Goal: Information Seeking & Learning: Learn about a topic

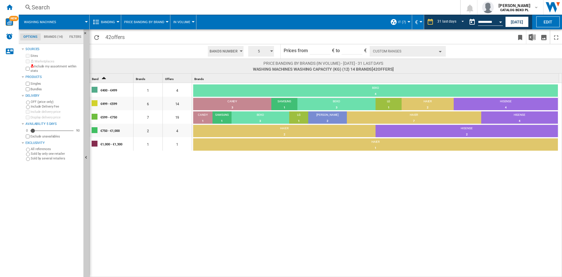
click at [342, 236] on div "€400 - €499 1 4 BEKO 4 100% €499 - €599 6 14 CANDY 3 21.43% SAMSUNG 1 7.14% BEK…" at bounding box center [326, 180] width 473 height 194
click at [274, 221] on div "€400 - €499 1 4 BEKO 4 100% €499 - €599 6 14 CANDY 3 21.43% SAMSUNG 1 7.14% BEK…" at bounding box center [326, 180] width 473 height 194
click at [318, 185] on div "€400 - €499 1 4 BEKO 4 100% €499 - €599 6 14 CANDY 3 21.43% SAMSUNG 1 7.14% BEK…" at bounding box center [326, 180] width 473 height 194
click at [321, 239] on div "€400 - €499 1 4 BEKO 4 100% €499 - €599 6 14 CANDY 3 21.43% SAMSUNG 1 7.14% BEK…" at bounding box center [326, 180] width 473 height 194
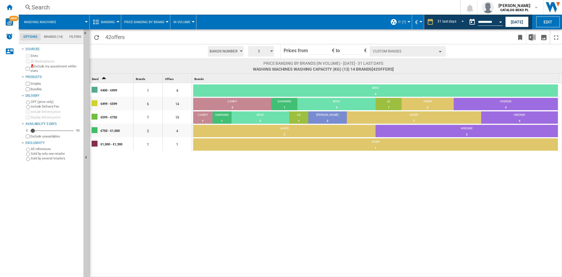
click at [262, 234] on div "€400 - €499 1 4 BEKO 4 100% €499 - €599 6 14 CANDY 3 21.43% SAMSUNG 1 7.14% BEK…" at bounding box center [326, 180] width 473 height 194
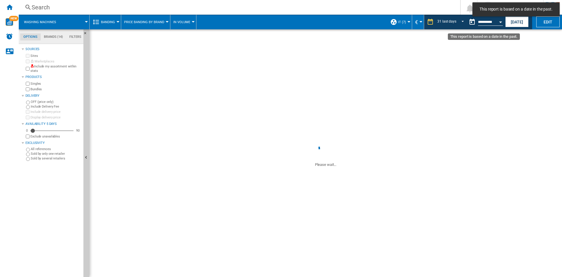
click at [498, 21] on button "Open calendar" at bounding box center [501, 21] width 11 height 11
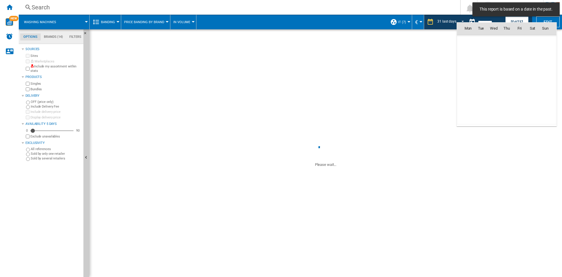
scroll to position [2794, 0]
click at [469, 104] on span "29" at bounding box center [468, 105] width 12 height 12
type input "**********"
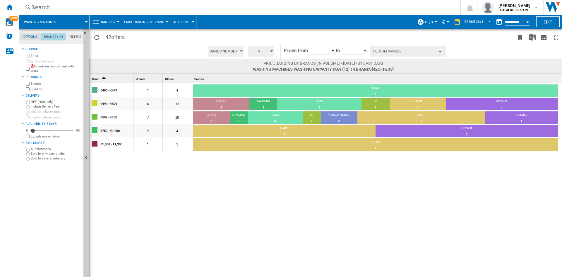
click at [52, 36] on md-tab-item "Brands (14)" at bounding box center [53, 36] width 25 height 7
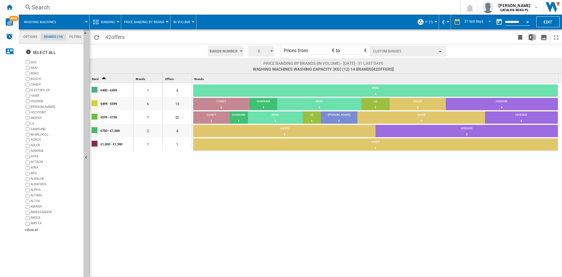
click at [73, 35] on md-tab-item "Filters" at bounding box center [75, 36] width 18 height 7
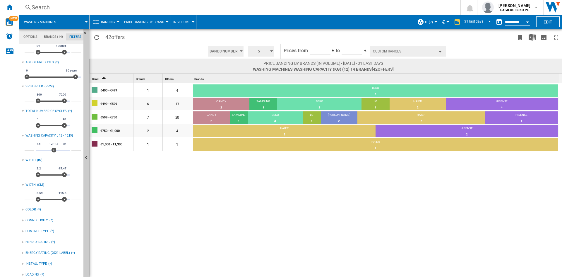
scroll to position [16, 0]
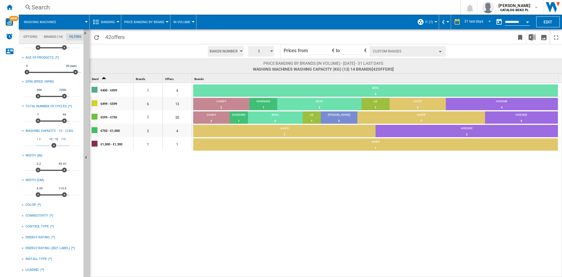
click at [23, 260] on div at bounding box center [23, 259] width 2 height 2
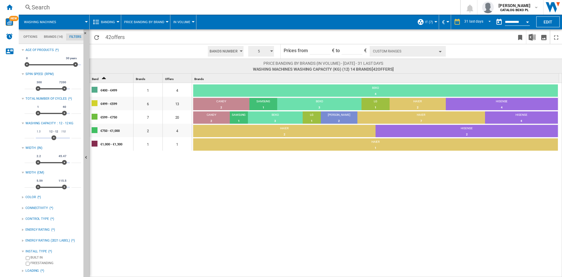
scroll to position [25, 0]
click at [49, 35] on md-tab-item "Brands (14)" at bounding box center [53, 36] width 25 height 7
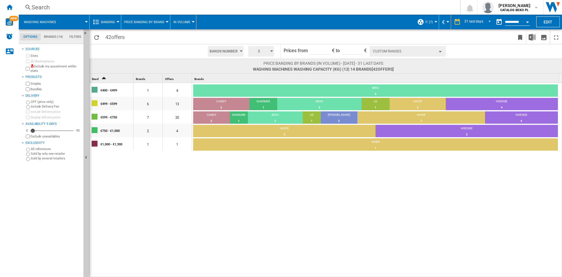
click at [46, 30] on md-tabs-canvas "Options Brands (14) Filters Options Brands (14) Filters" at bounding box center [54, 36] width 70 height 15
click at [47, 33] on md-tab-item "Brands (14)" at bounding box center [53, 36] width 25 height 7
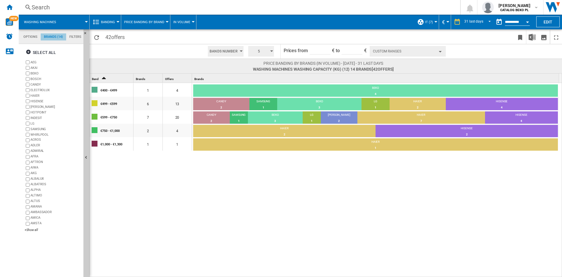
scroll to position [23, 0]
click at [39, 134] on label "WHIRLPOOL" at bounding box center [55, 134] width 51 height 4
click at [27, 230] on div "+Show all" at bounding box center [53, 230] width 57 height 4
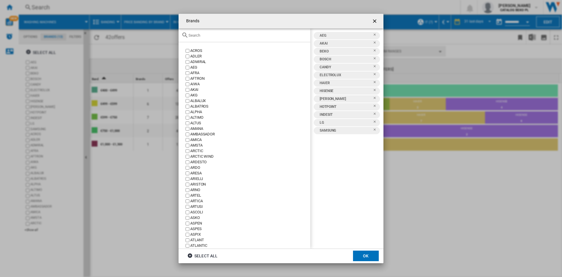
click at [209, 35] on input "text" at bounding box center [248, 35] width 119 height 4
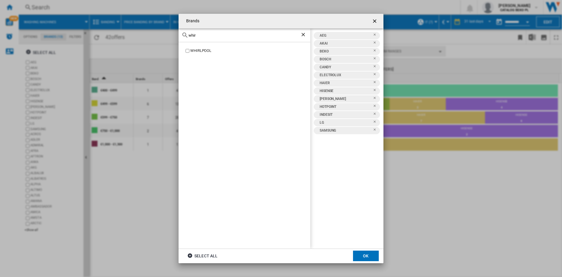
type input "whir"
click at [202, 49] on div "WHIRLPOOL" at bounding box center [250, 51] width 120 height 6
click at [365, 257] on button "OK" at bounding box center [366, 255] width 26 height 11
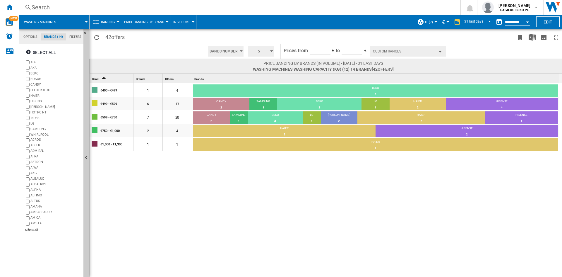
click at [73, 35] on md-tab-item "Filters" at bounding box center [75, 36] width 18 height 7
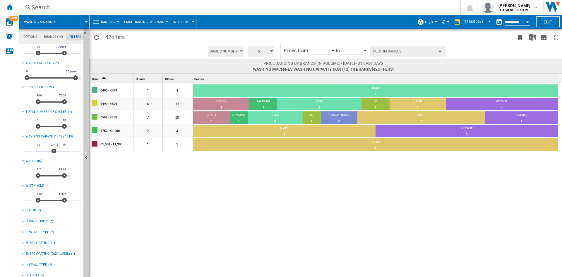
scroll to position [16, 0]
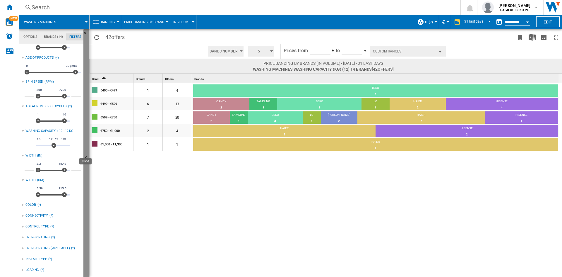
click at [86, 71] on button "Hide" at bounding box center [86, 157] width 6 height 257
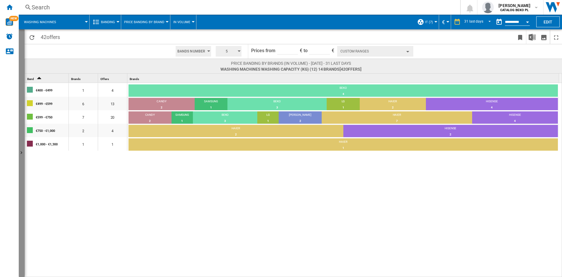
click at [21, 162] on button "Show" at bounding box center [22, 152] width 6 height 247
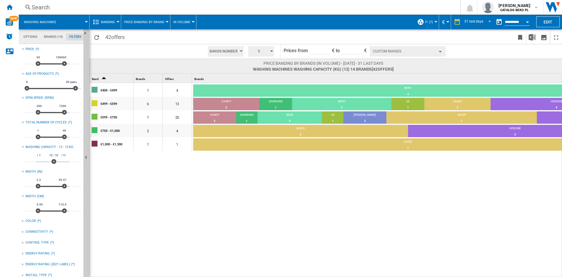
click at [244, 184] on div "€400 - €499 1 4 BEKO 4 100% €499 - €599 6 13 CANDY 2 15.38% SAMSUNG 1 7.69% BEK…" at bounding box center [359, 180] width 538 height 194
